Goal: Transaction & Acquisition: Purchase product/service

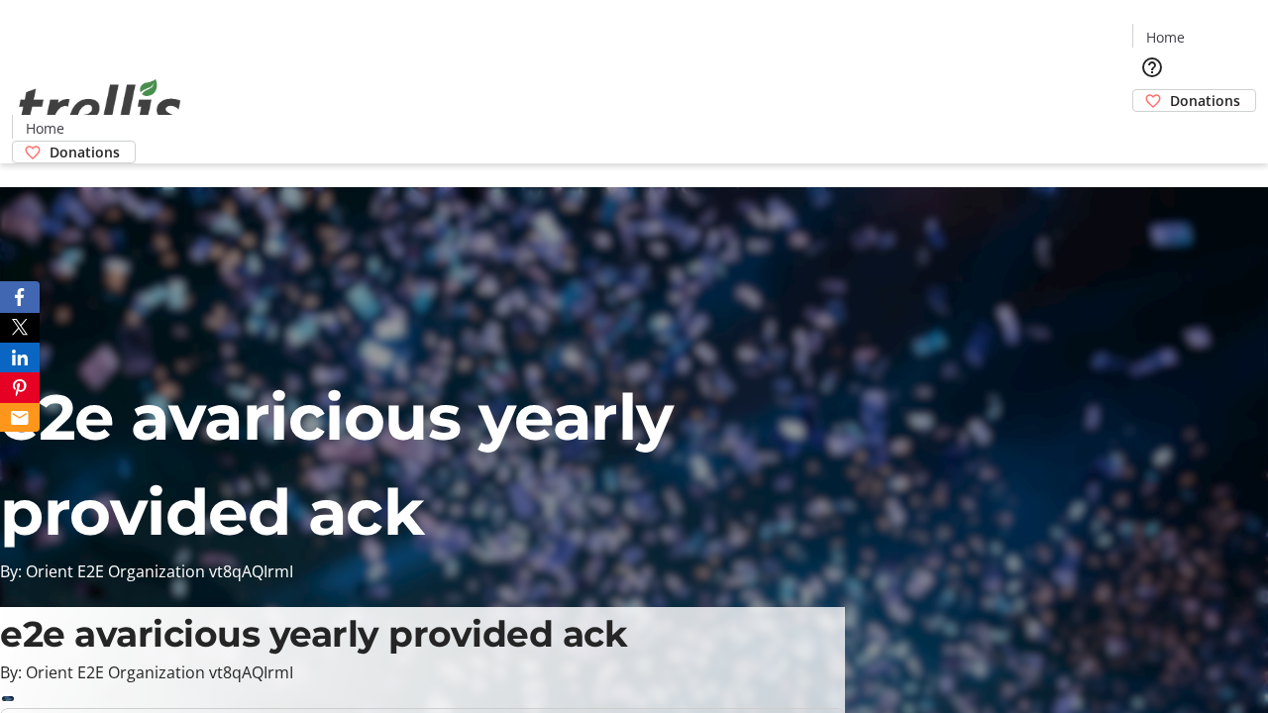
click at [1170, 90] on span "Donations" at bounding box center [1205, 100] width 70 height 21
